Goal: Information Seeking & Learning: Learn about a topic

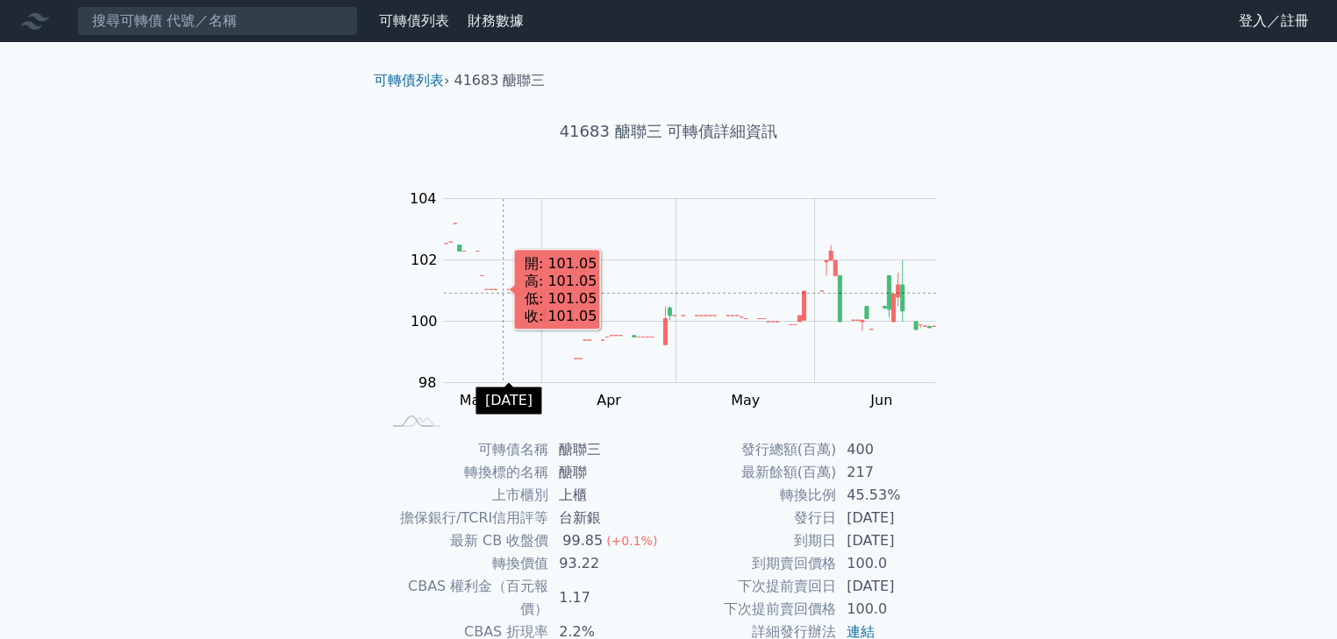
click at [492, 291] on rect "Chart" at bounding box center [690, 291] width 492 height 184
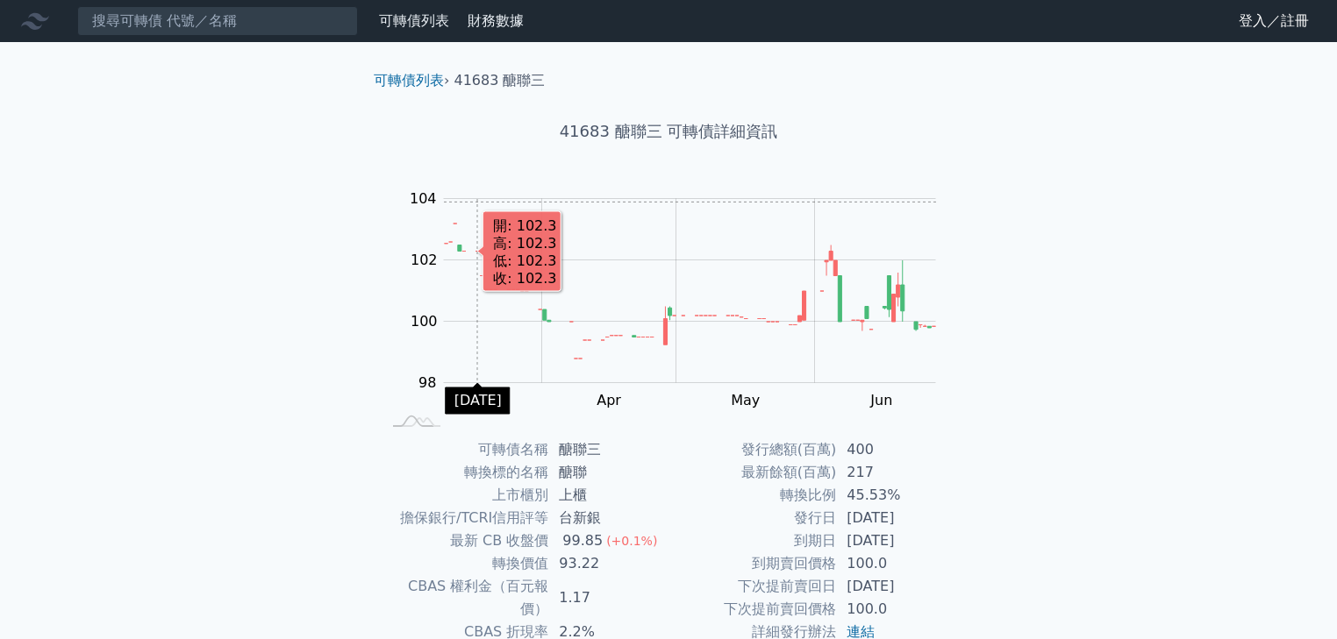
click at [477, 202] on rect "Chart" at bounding box center [690, 291] width 492 height 184
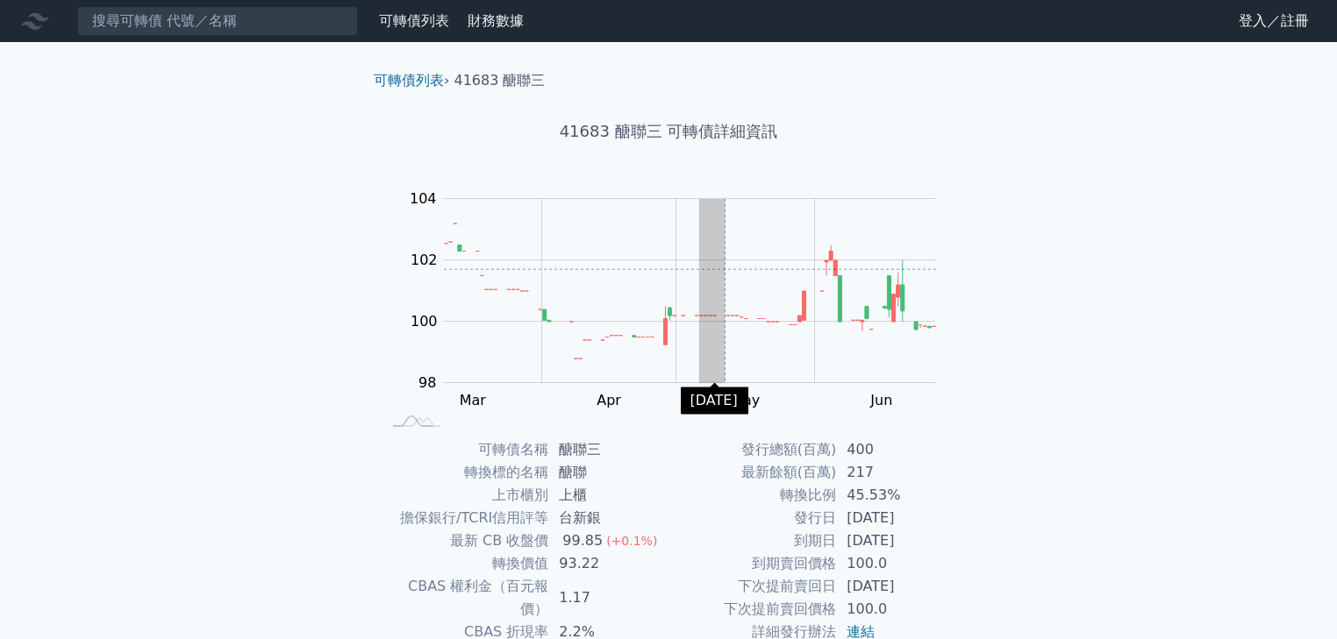
click at [846, 281] on rect "Chart" at bounding box center [690, 291] width 492 height 184
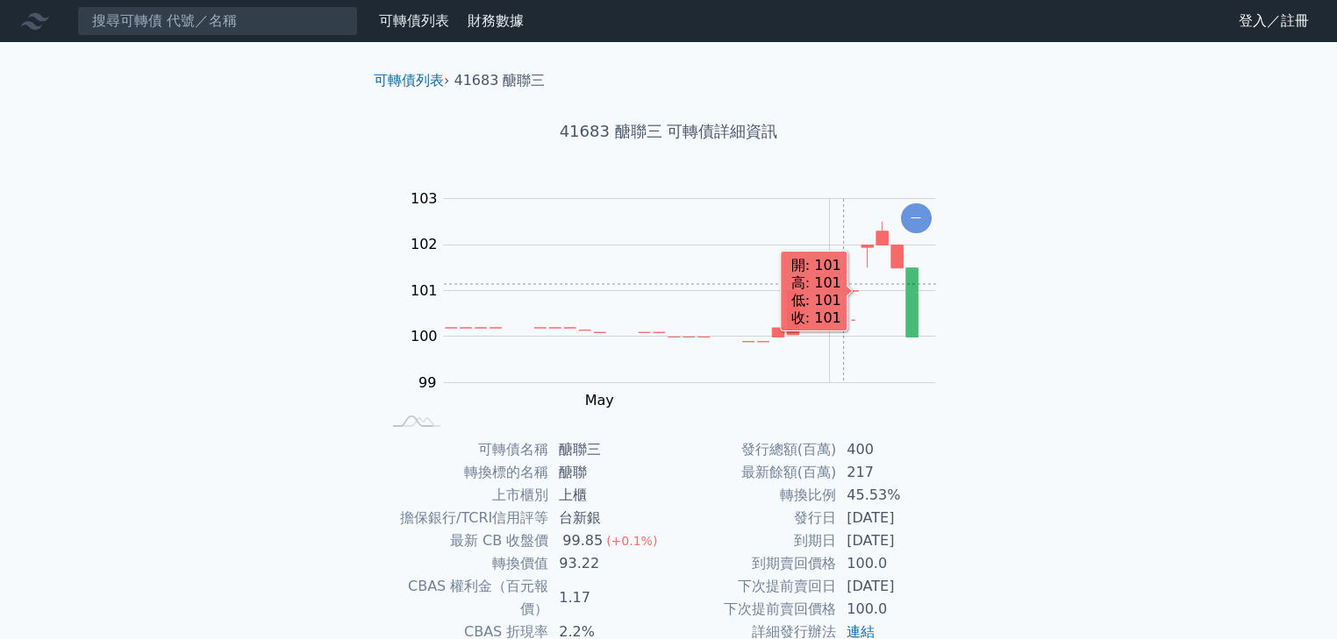
click at [808, 302] on rect "Chart" at bounding box center [690, 291] width 492 height 184
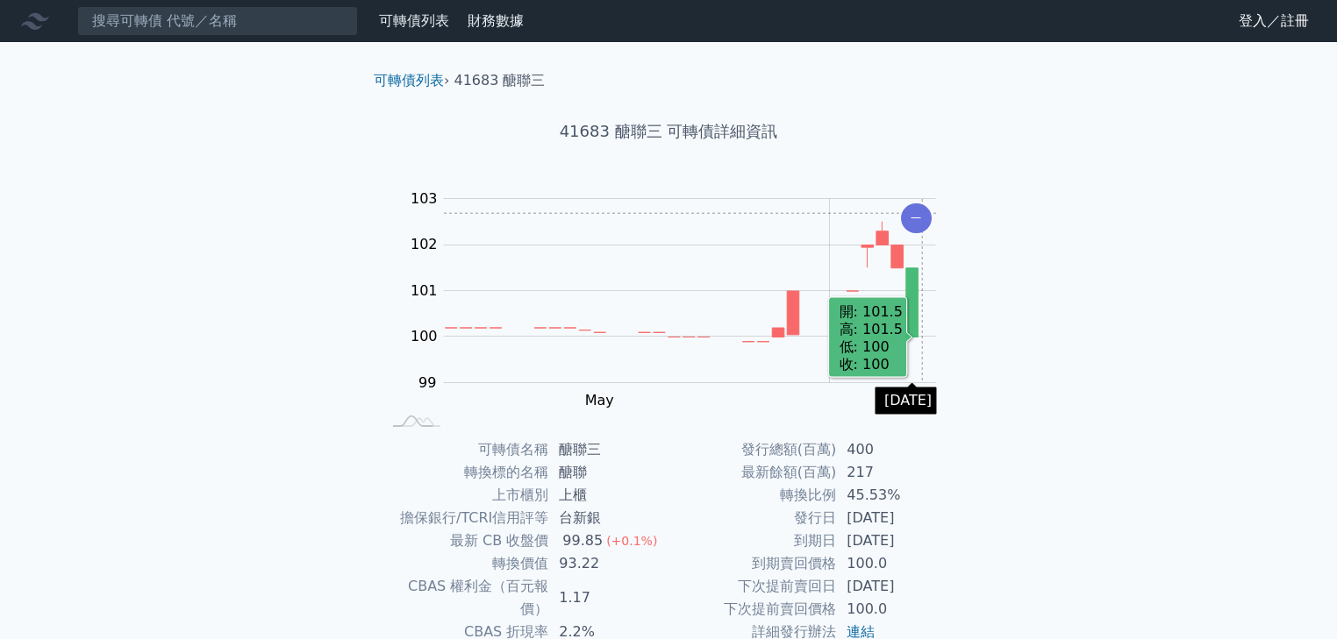
click at [922, 213] on icon "Chart" at bounding box center [916, 218] width 31 height 30
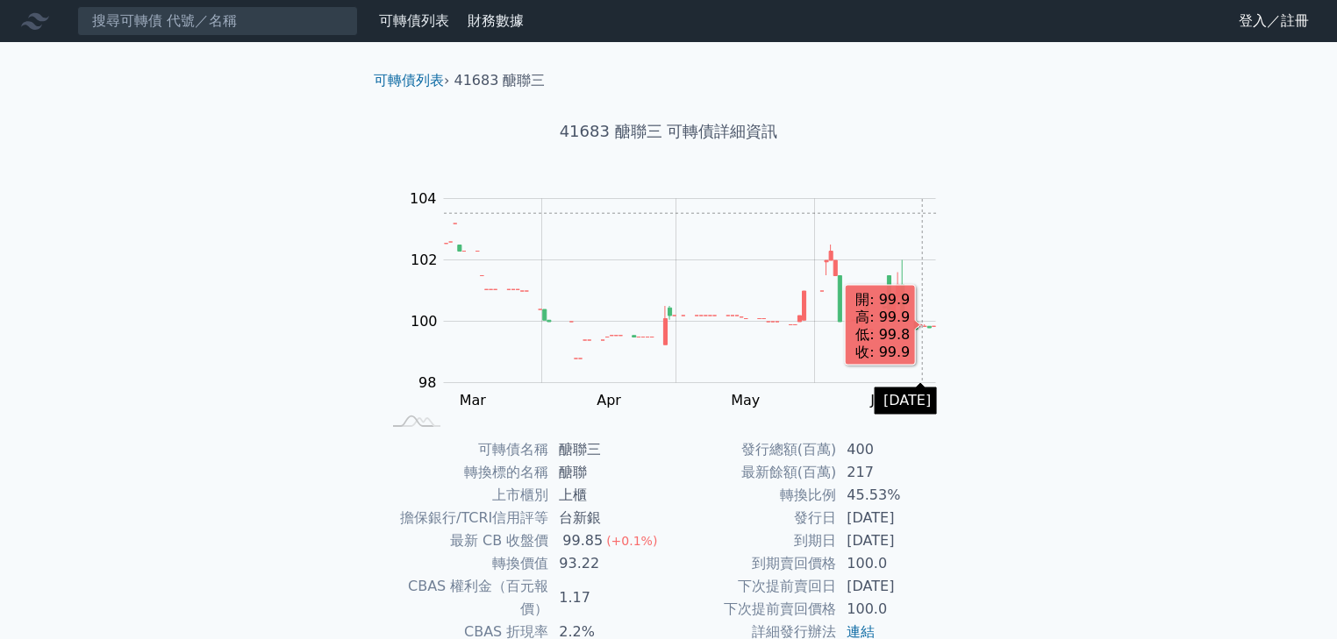
click at [922, 213] on rect "Chart" at bounding box center [690, 291] width 492 height 184
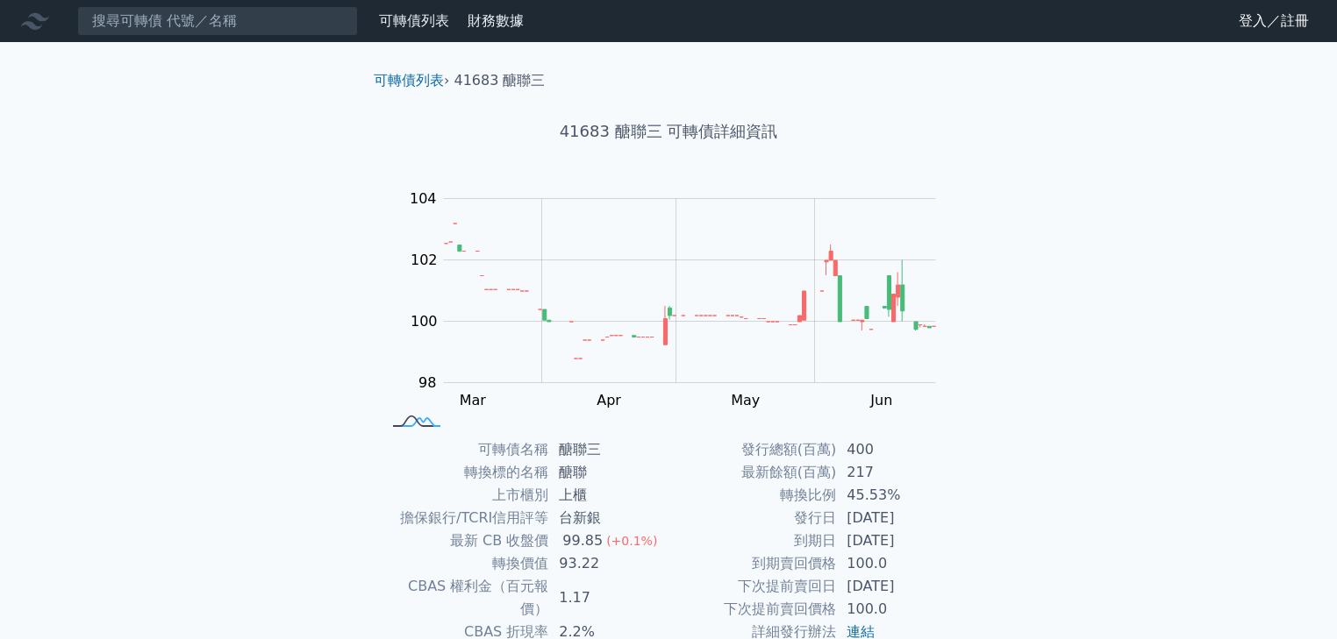
click at [424, 421] on icon at bounding box center [420, 422] width 39 height 8
click at [409, 424] on rect at bounding box center [417, 422] width 58 height 18
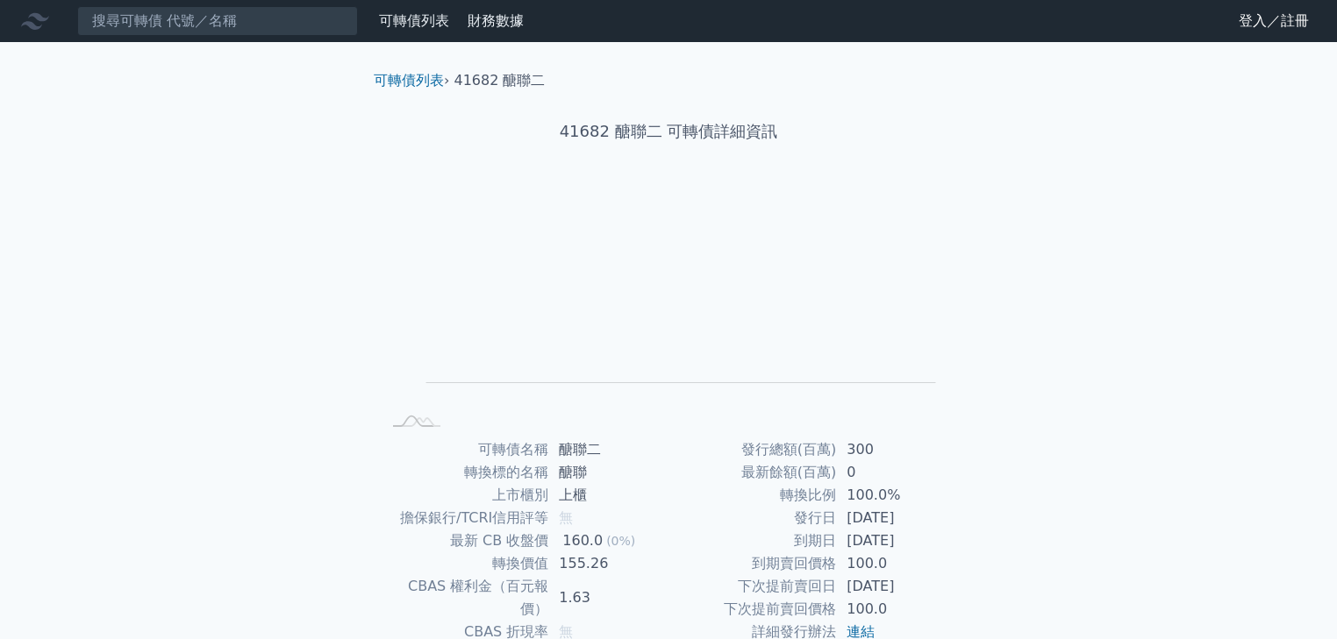
scroll to position [173, 0]
